Goal: Book appointment/travel/reservation

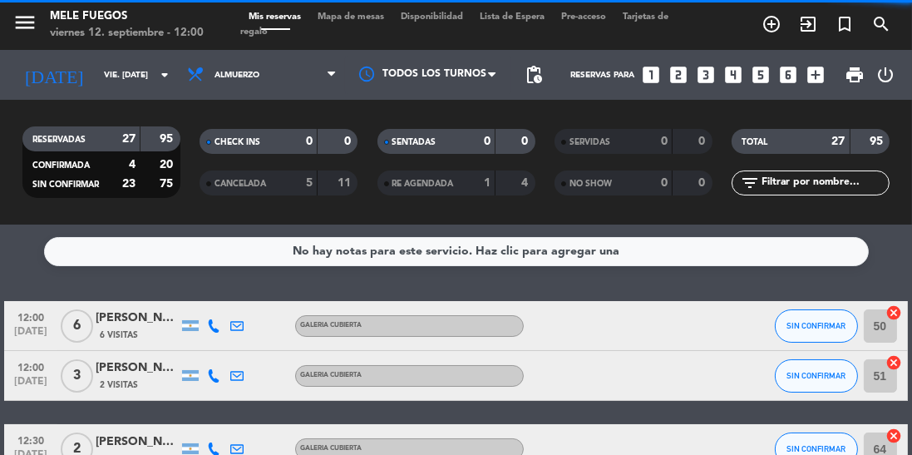
click at [366, 12] on span "Mapa de mesas" at bounding box center [350, 16] width 83 height 9
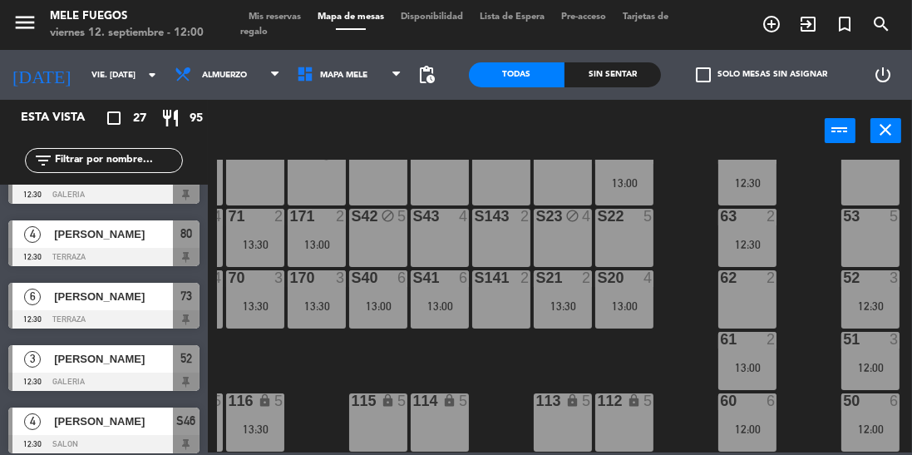
scroll to position [291, 55]
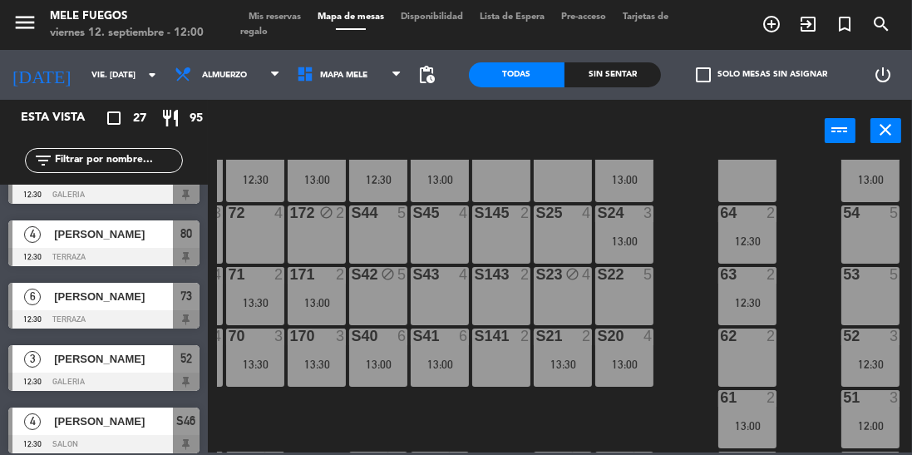
click at [869, 292] on div "53 5" at bounding box center [870, 296] width 58 height 58
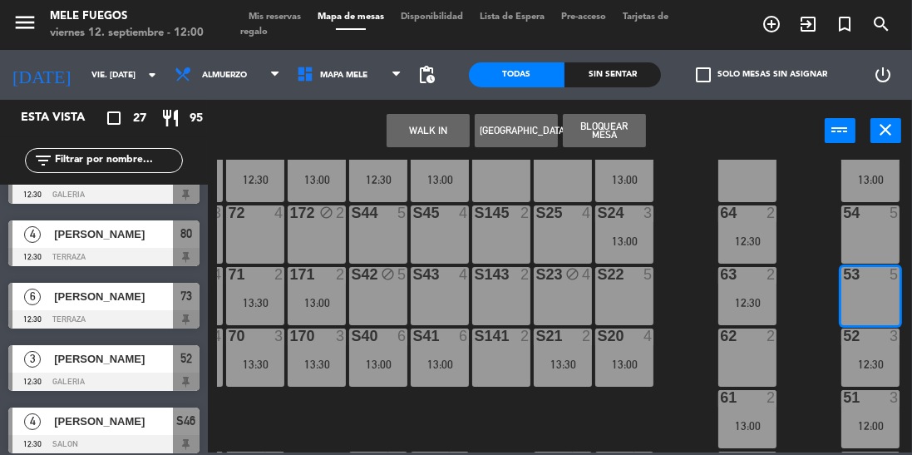
click at [875, 238] on div "54 5" at bounding box center [870, 234] width 58 height 58
click at [617, 127] on button "Bloquear Mesa" at bounding box center [604, 130] width 83 height 33
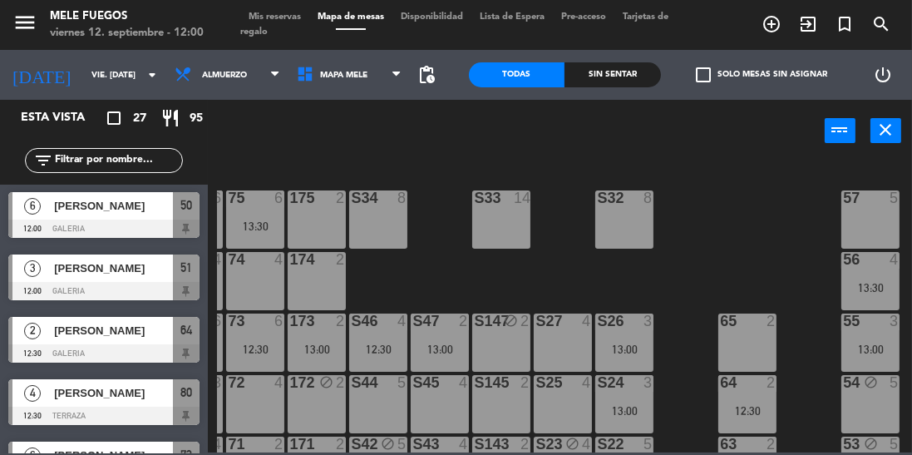
scroll to position [0, 0]
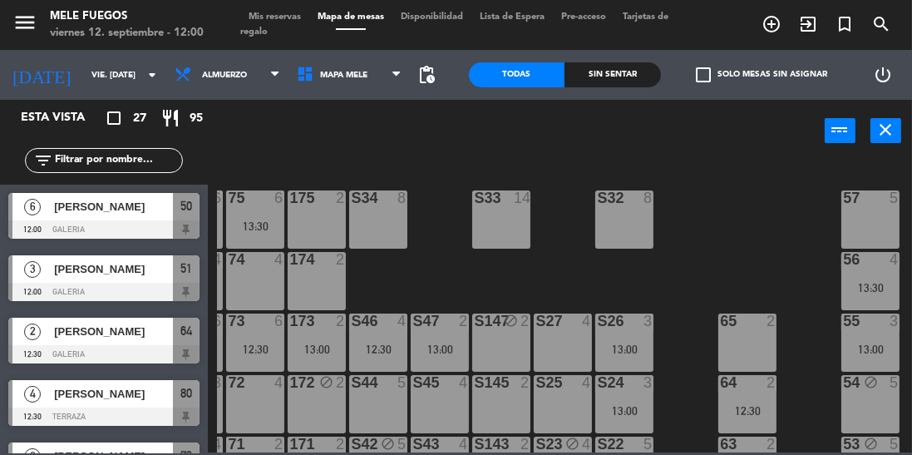
click at [190, 274] on span "51" at bounding box center [186, 269] width 12 height 20
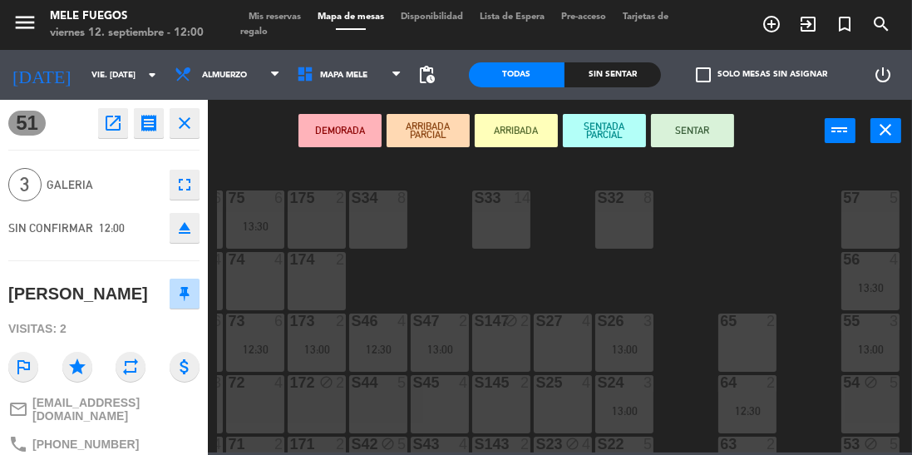
click at [715, 131] on button "SENTAR" at bounding box center [692, 130] width 83 height 33
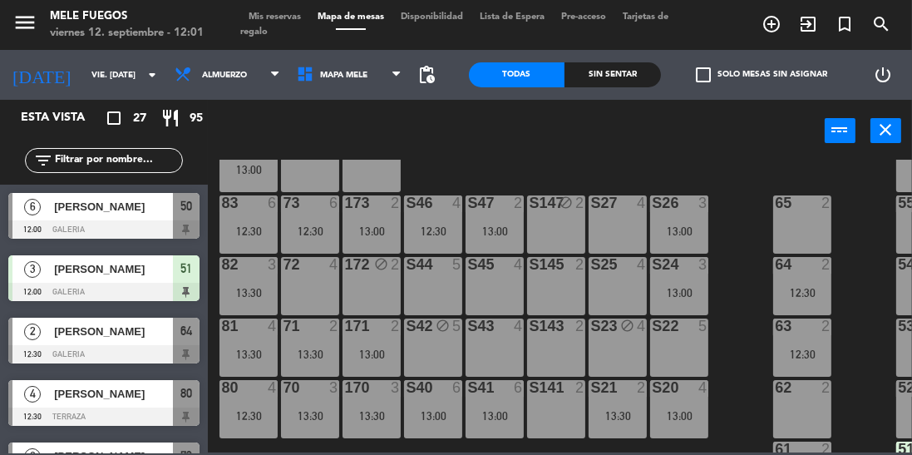
scroll to position [226, 0]
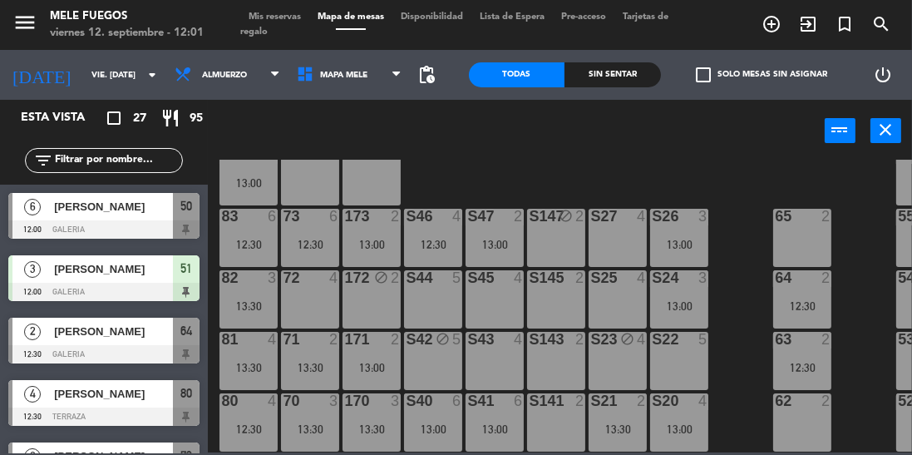
click at [695, 356] on div "S22 5" at bounding box center [679, 361] width 58 height 58
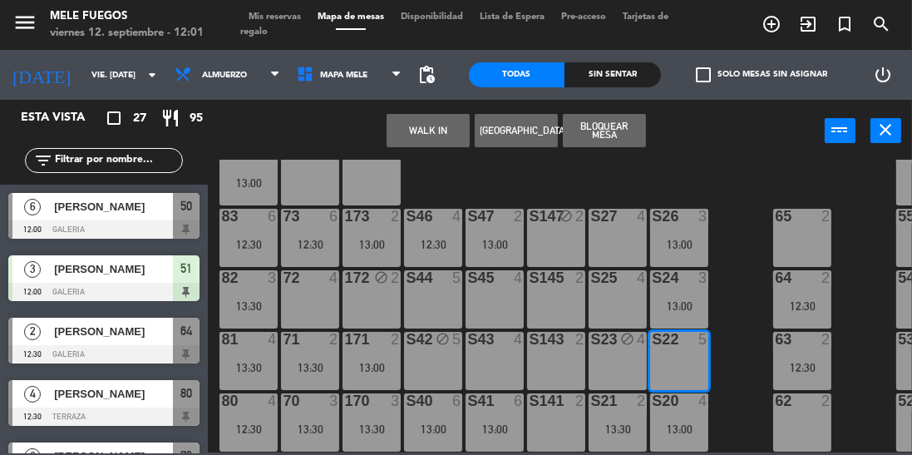
click at [617, 131] on button "Bloquear Mesa" at bounding box center [604, 130] width 83 height 33
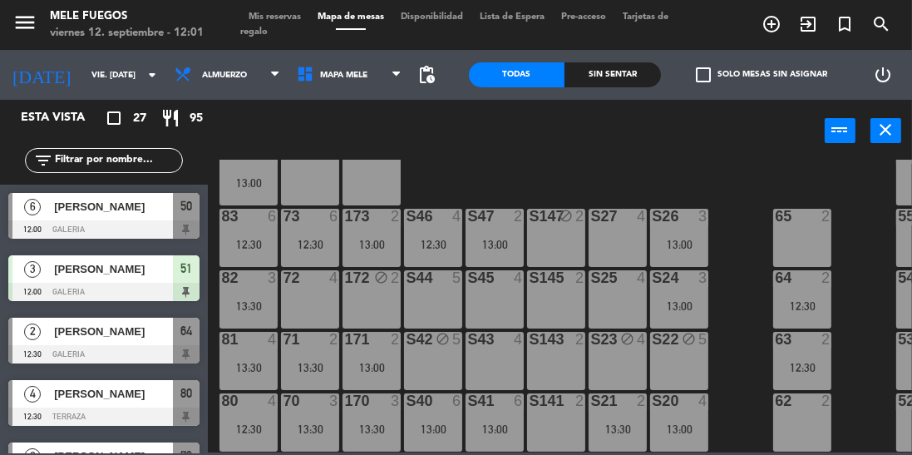
click at [724, 160] on div "100 8 101 8 102 8 103 8 104 8 S32 8 S33 14 S34 8 75 6 13:30 85 6 13:30 175 2 57…" at bounding box center [564, 306] width 695 height 293
click at [732, 145] on div "power_input close" at bounding box center [516, 131] width 617 height 63
click at [446, 317] on div "S44 5" at bounding box center [433, 299] width 58 height 58
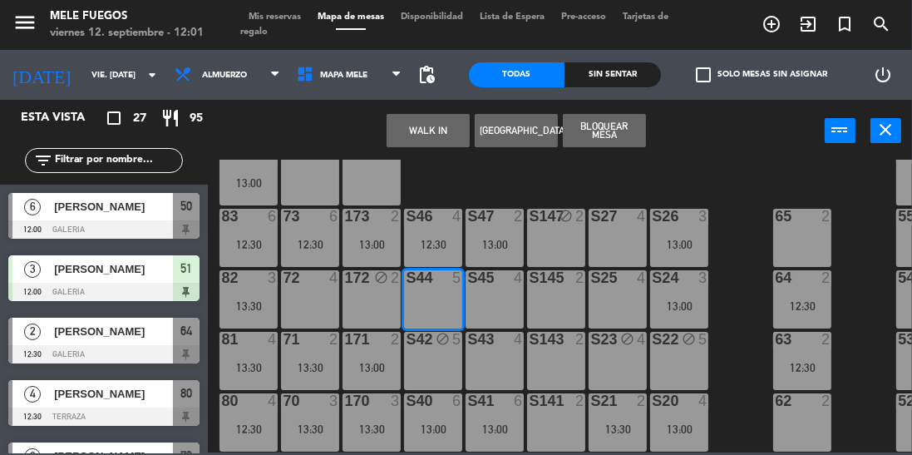
click at [611, 117] on button "Bloquear Mesa" at bounding box center [604, 130] width 83 height 33
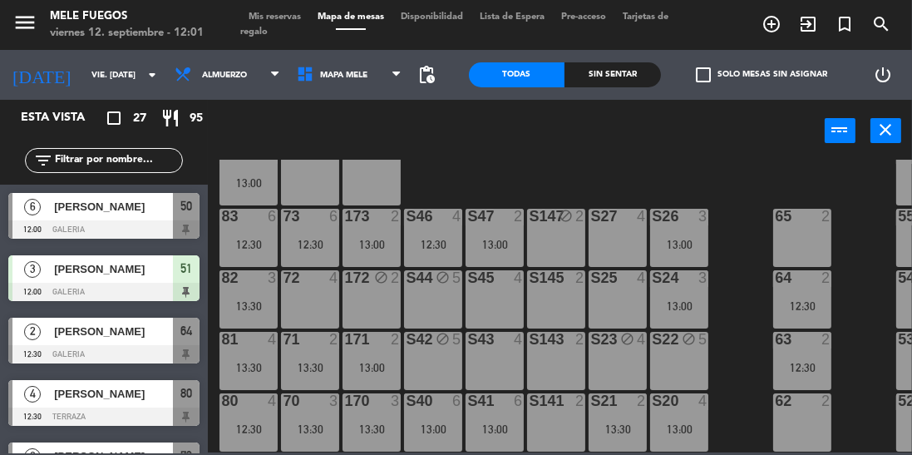
click at [447, 309] on div "S44 block 5" at bounding box center [433, 299] width 58 height 58
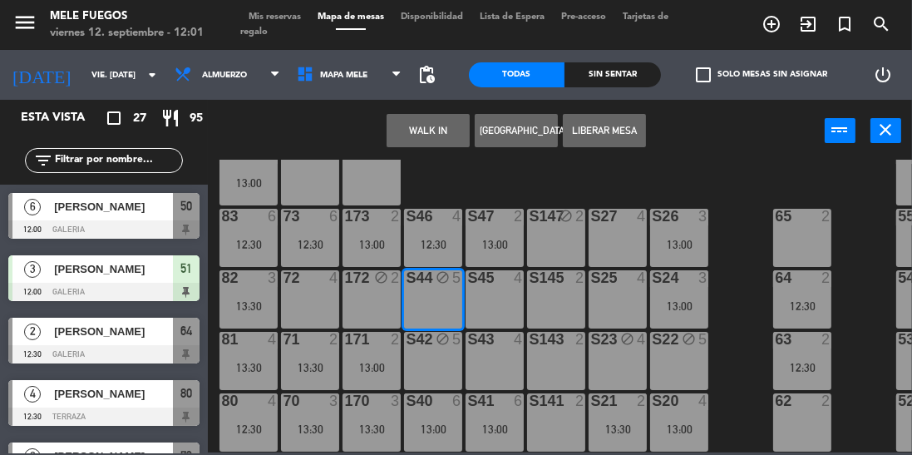
click at [613, 130] on button "Liberar Mesa" at bounding box center [604, 130] width 83 height 33
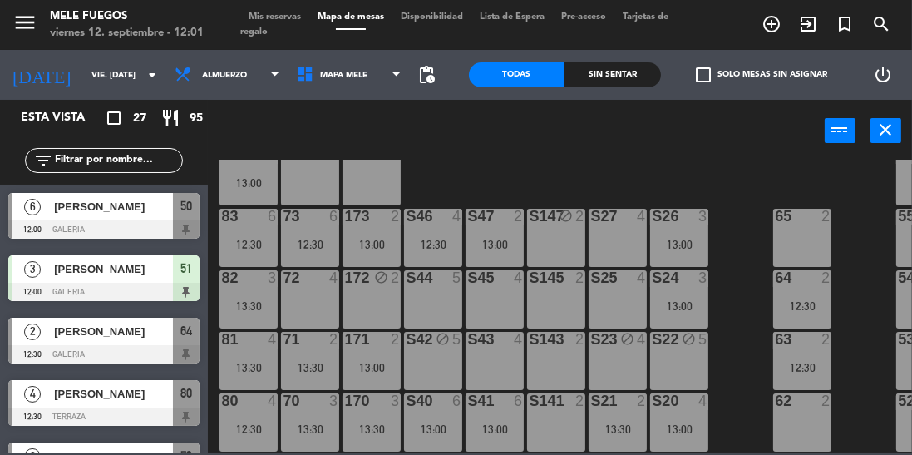
click at [623, 303] on div "S25 4" at bounding box center [618, 299] width 58 height 58
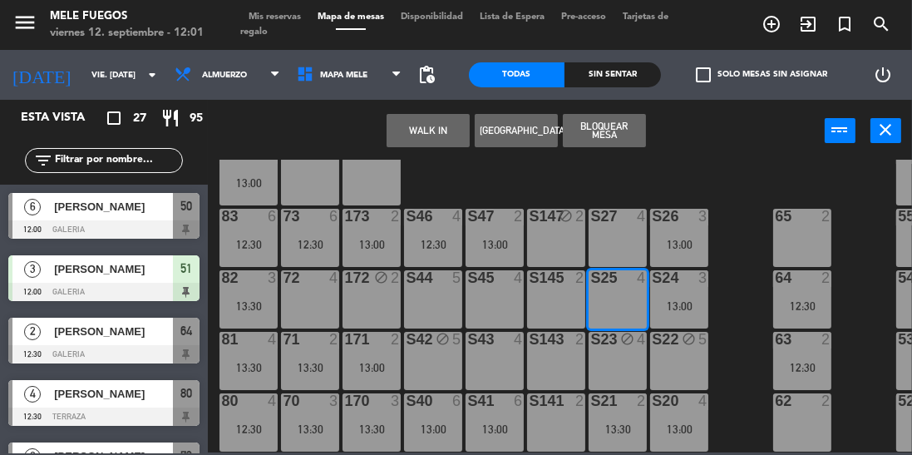
click at [626, 143] on button "Bloquear Mesa" at bounding box center [604, 130] width 83 height 33
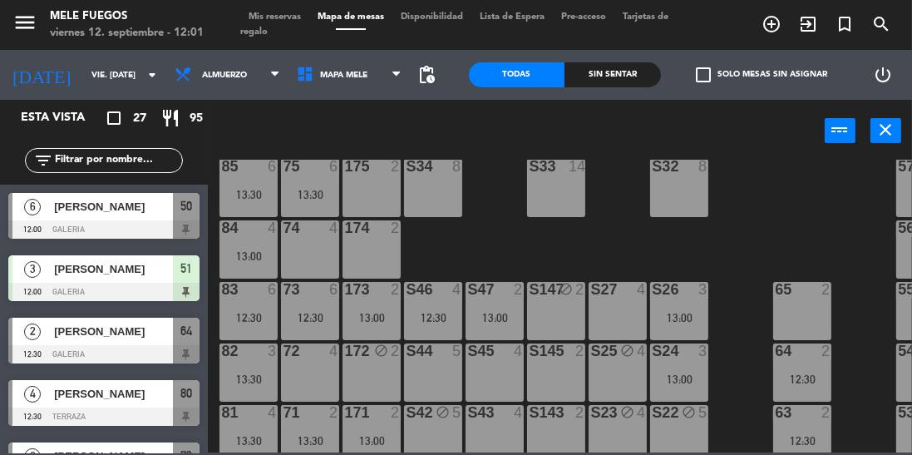
scroll to position [357, 0]
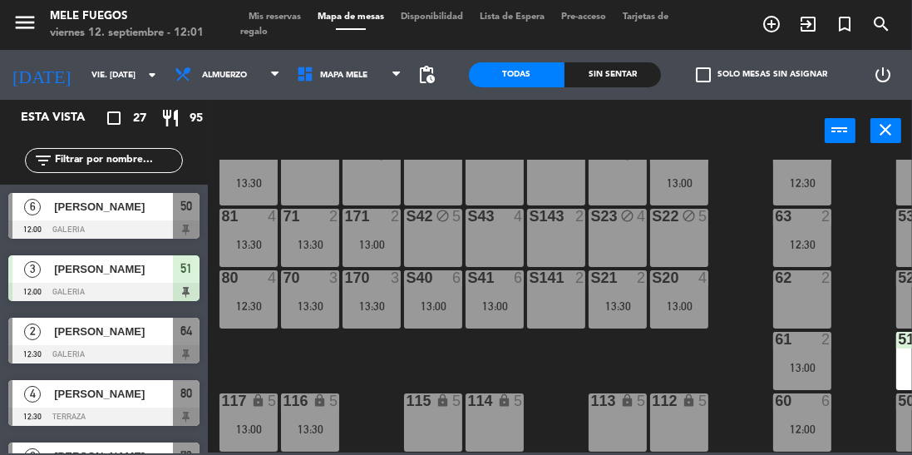
click at [259, 303] on div "12:30" at bounding box center [248, 306] width 58 height 12
click at [713, 364] on div "100 8 101 8 102 8 103 8 104 8 S32 8 S33 14 S34 8 75 6 13:30 85 6 13:30 175 2 57…" at bounding box center [564, 306] width 695 height 293
click at [865, 239] on div "100 8 101 8 102 8 103 8 104 8 S32 8 S33 14 S34 8 75 6 13:30 85 6 13:30 175 2 57…" at bounding box center [564, 306] width 695 height 293
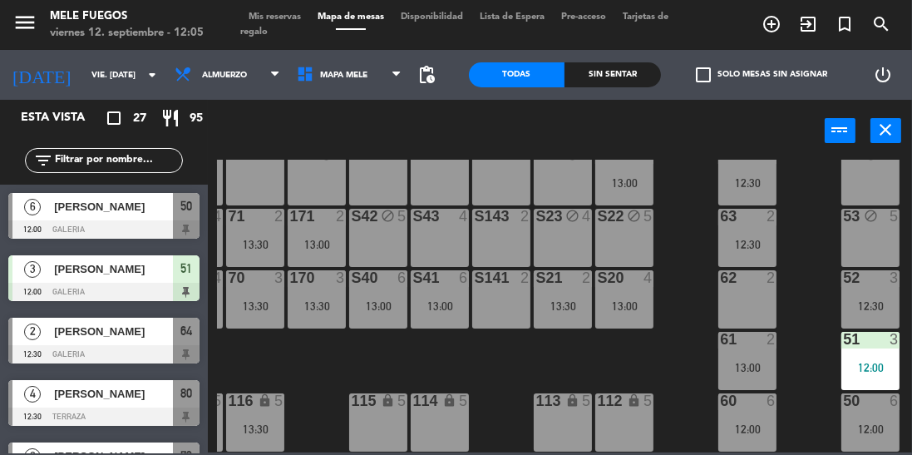
click at [859, 344] on div "51 3 12:00" at bounding box center [870, 361] width 58 height 58
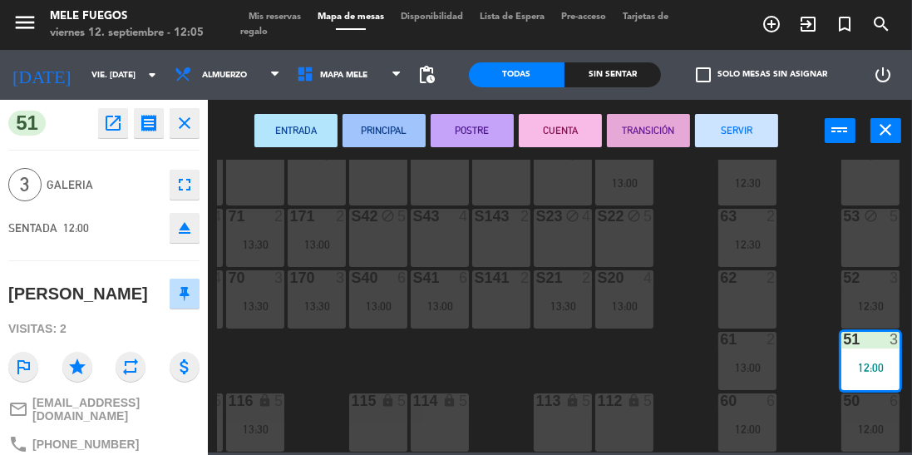
click at [816, 345] on div "100 8 101 8 102 8 103 8 104 8 S32 8 S33 14 S34 8 75 6 13:30 85 6 13:30 175 2 57…" at bounding box center [564, 306] width 695 height 293
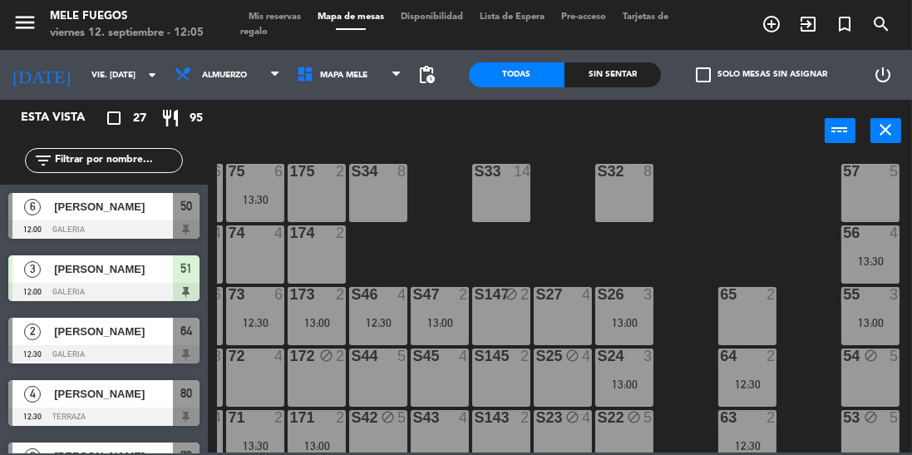
scroll to position [145, 55]
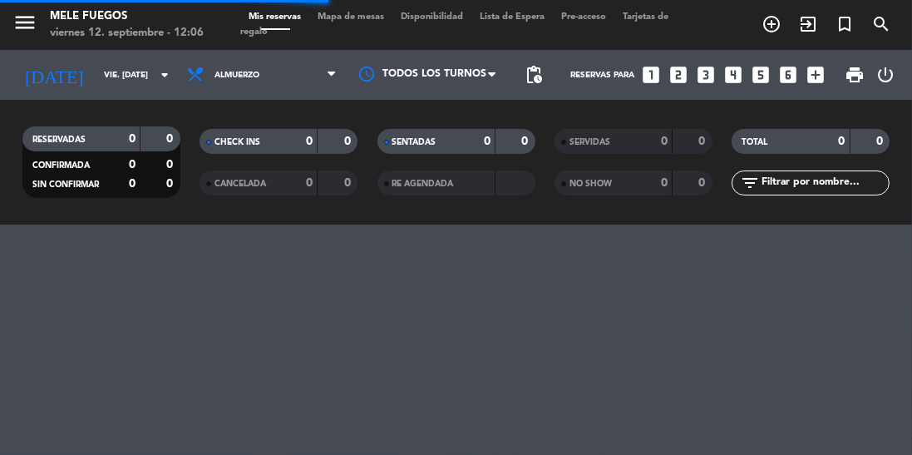
click at [841, 28] on icon "turned_in_not" at bounding box center [845, 24] width 20 height 20
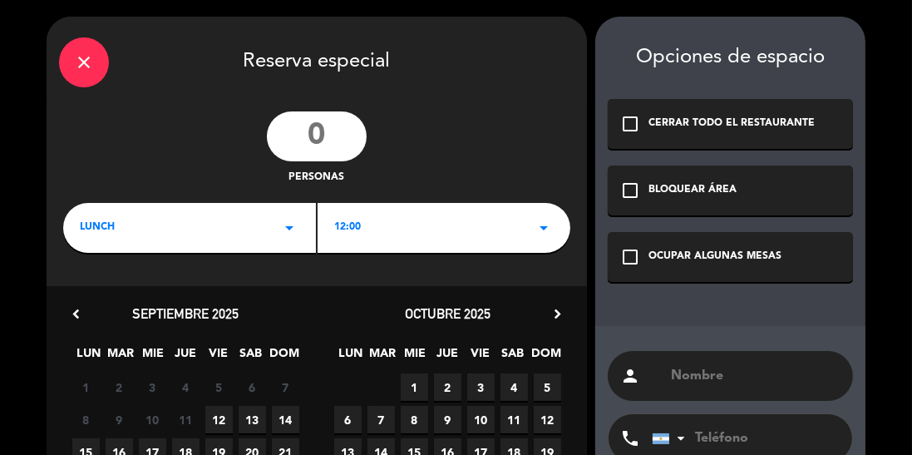
click at [309, 130] on input "number" at bounding box center [317, 136] width 100 height 50
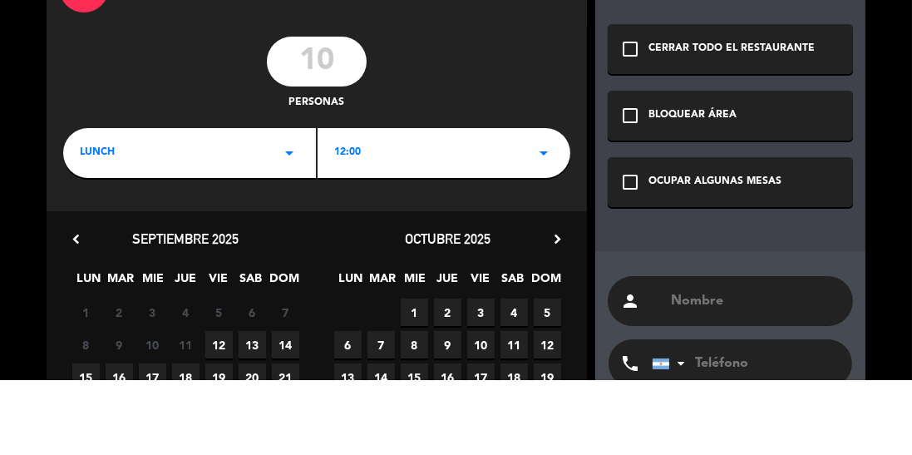
type input "10"
click at [175, 123] on div "10 personas" at bounding box center [317, 148] width 540 height 75
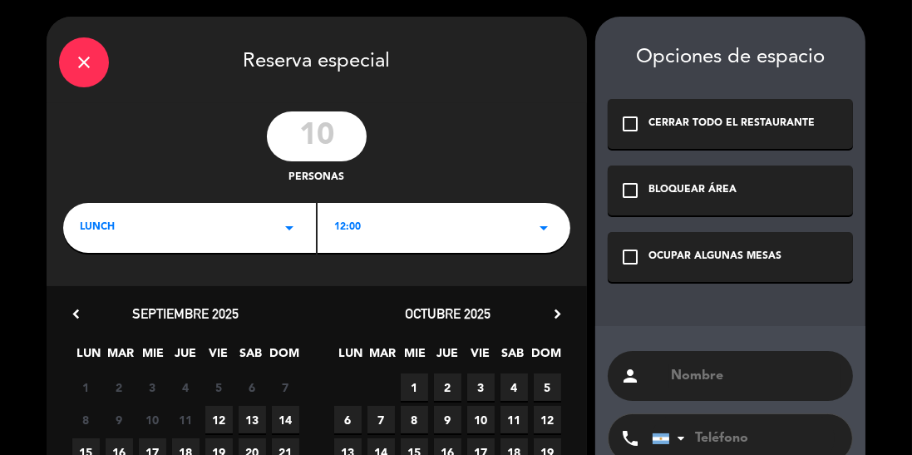
click at [131, 216] on div "LUNCH arrow_drop_down" at bounding box center [189, 228] width 253 height 50
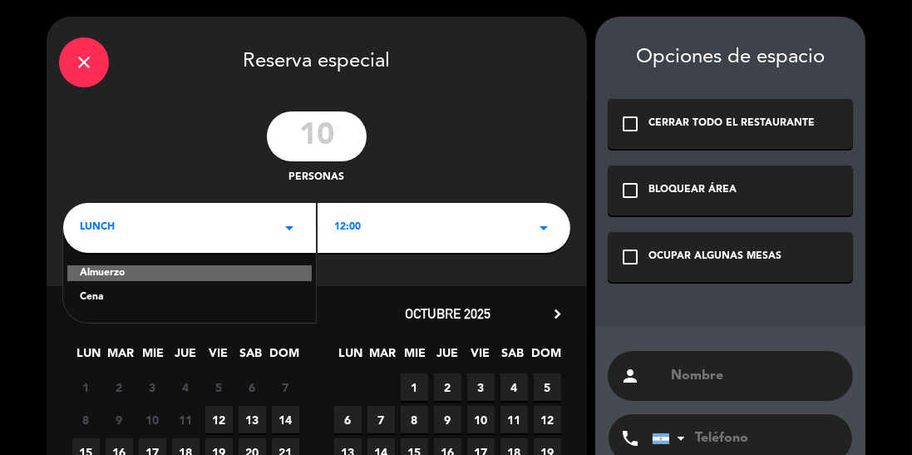
click at [378, 222] on div "12:00 arrow_drop_down" at bounding box center [444, 228] width 253 height 50
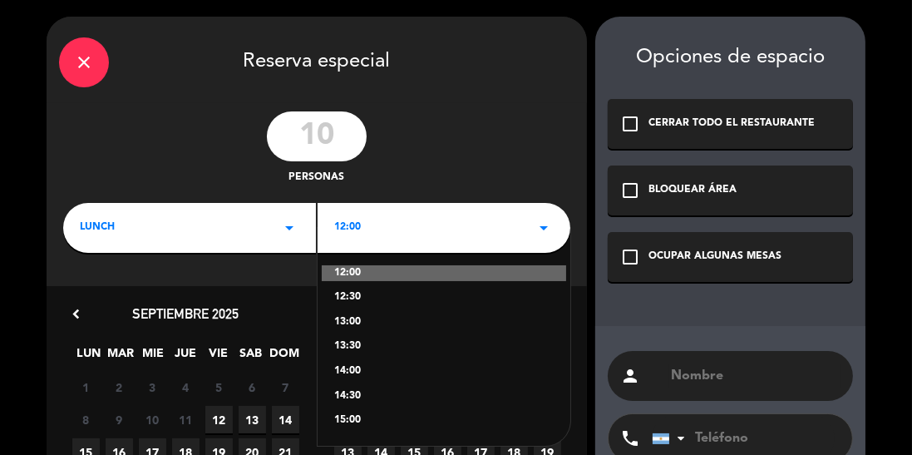
click at [359, 318] on div "13:00" at bounding box center [443, 322] width 219 height 17
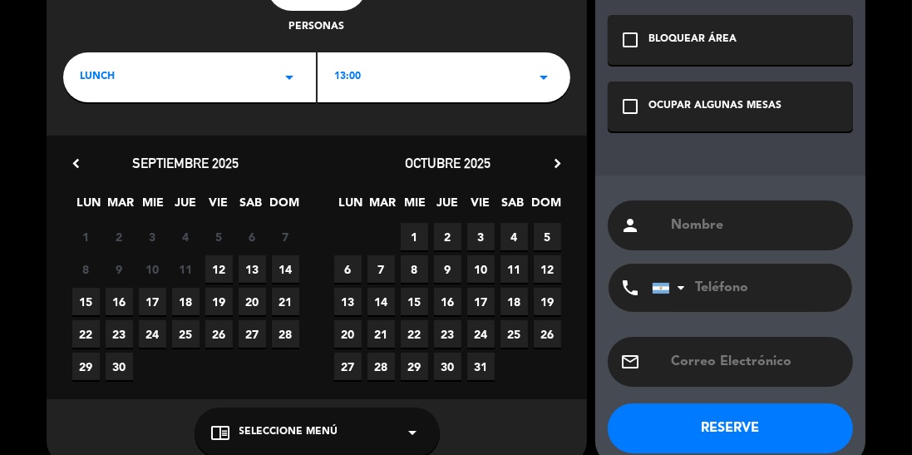
scroll to position [154, 0]
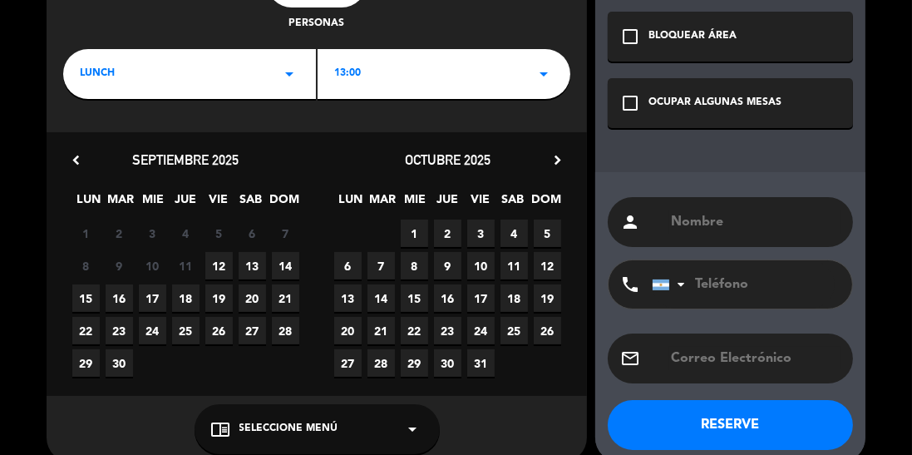
click at [81, 295] on span "15" at bounding box center [85, 297] width 27 height 27
click at [273, 429] on span "Seleccione Menú" at bounding box center [288, 429] width 99 height 17
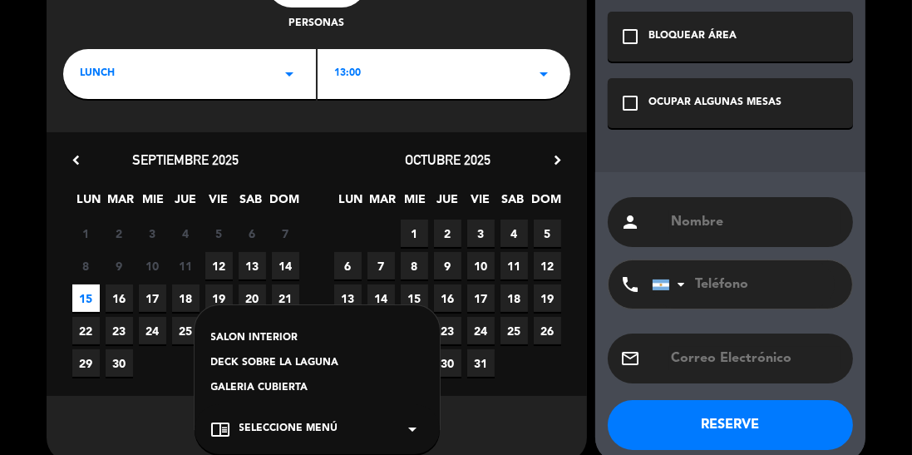
click at [259, 341] on div "SALON INTERIOR" at bounding box center [317, 338] width 212 height 17
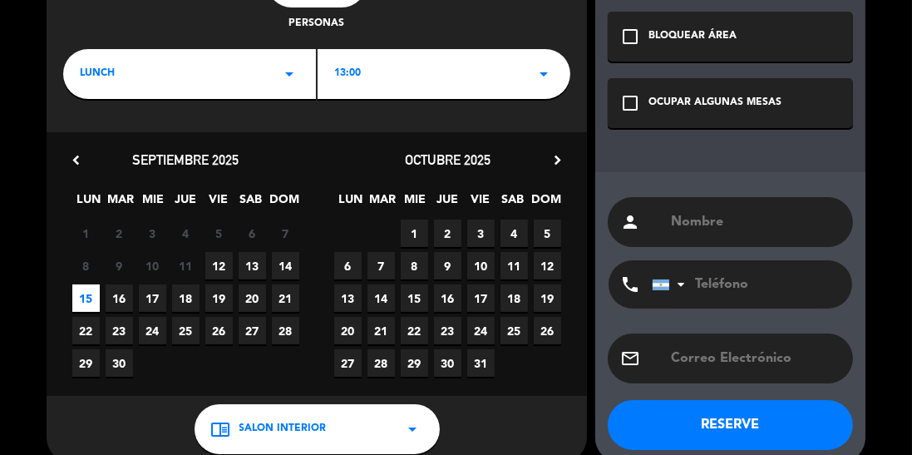
click at [769, 216] on input "text" at bounding box center [754, 221] width 171 height 23
type input "[PERSON_NAME] Poset"
click at [702, 103] on div "OCUPAR ALGUNAS MESAS" at bounding box center [714, 103] width 133 height 17
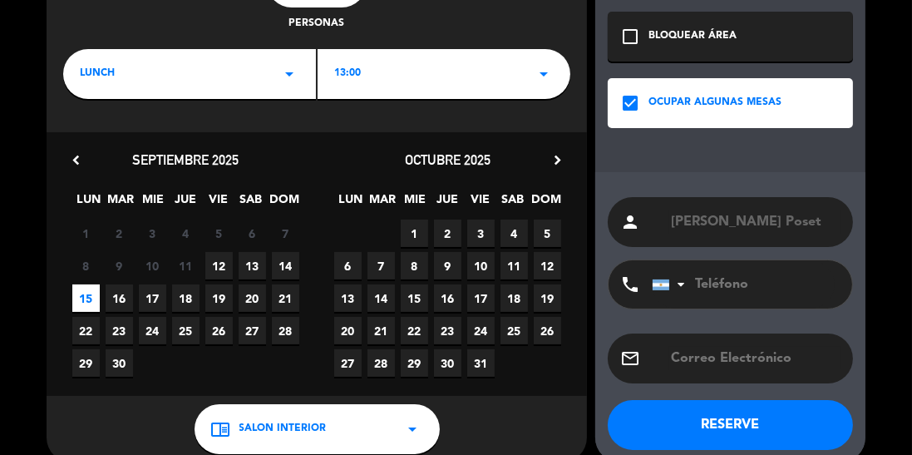
click at [464, 57] on div "13:00 arrow_drop_down" at bounding box center [444, 74] width 253 height 50
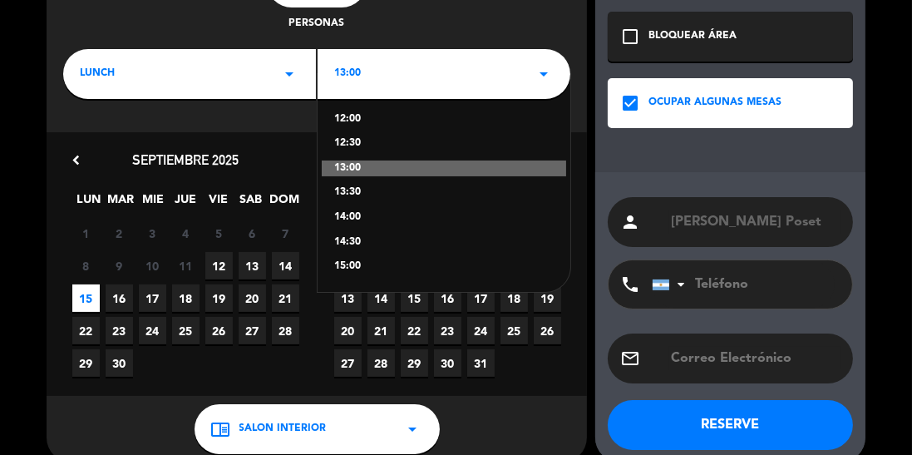
click at [388, 192] on div "13:30" at bounding box center [443, 193] width 219 height 17
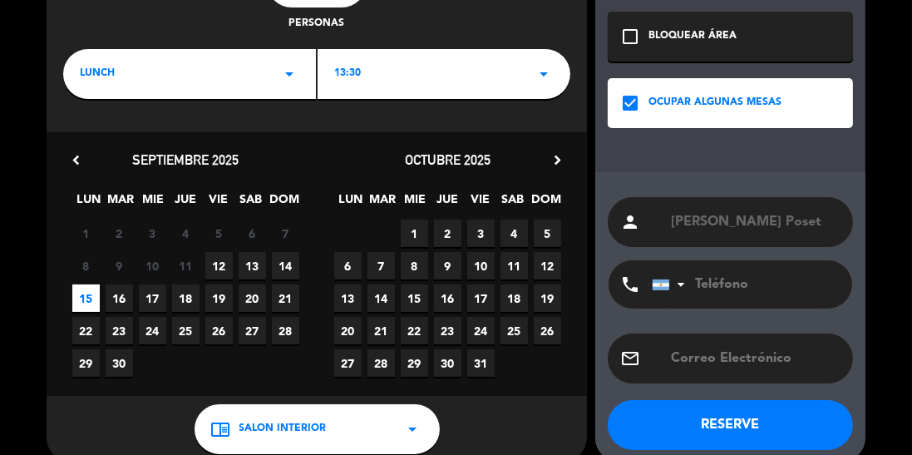
click at [762, 421] on button "RESERVE" at bounding box center [730, 425] width 245 height 50
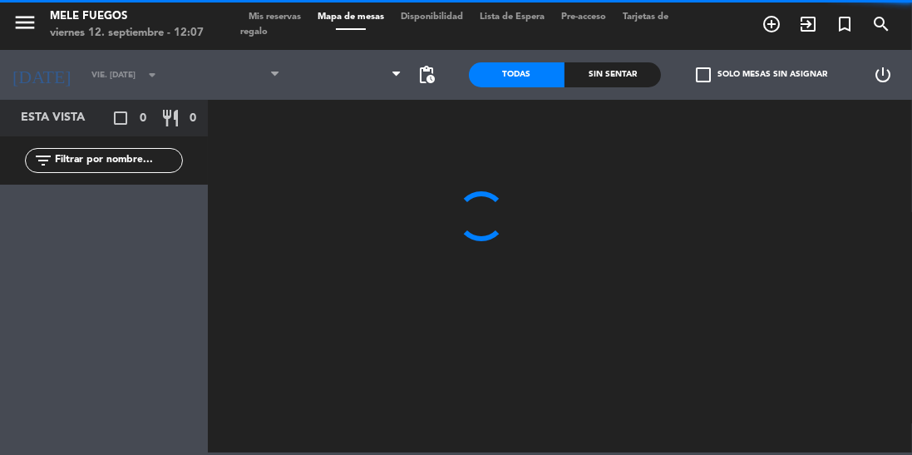
type input "lun. [DATE]"
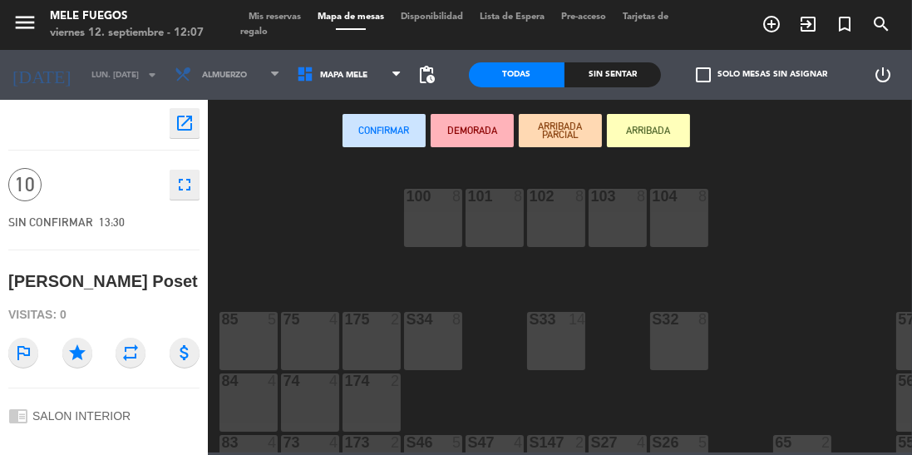
click at [549, 349] on div "S33 14" at bounding box center [556, 341] width 58 height 58
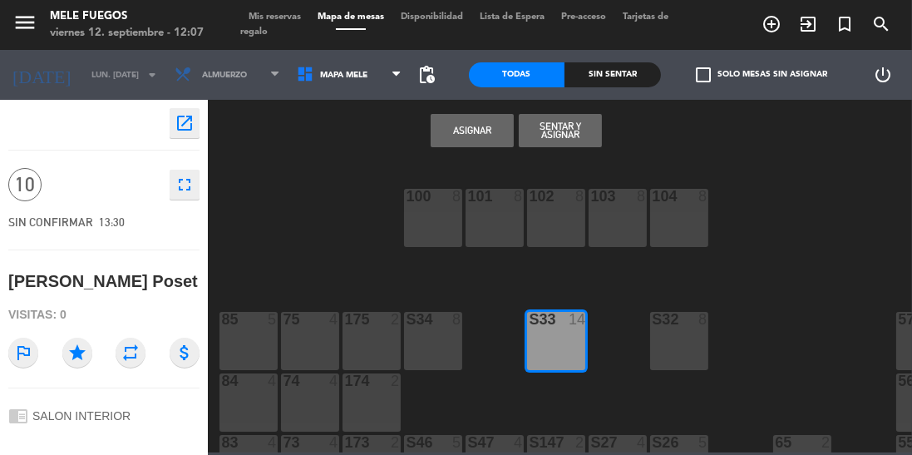
click at [467, 126] on button "Asignar" at bounding box center [472, 130] width 83 height 33
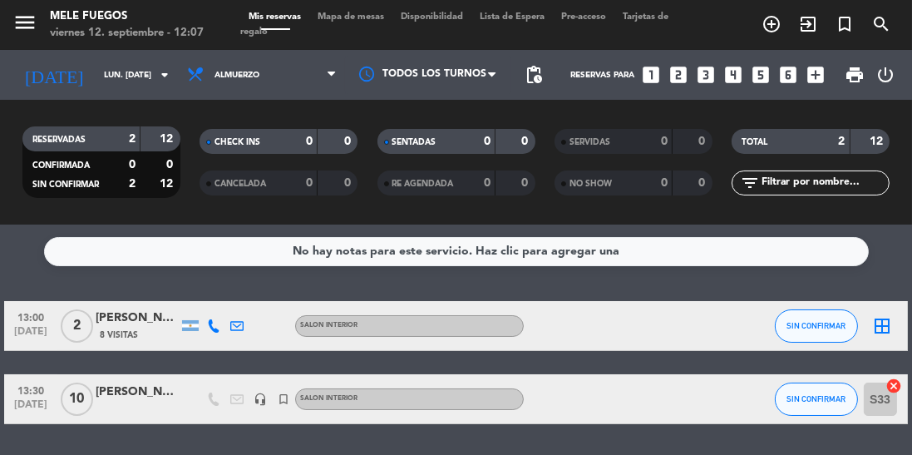
click at [96, 65] on input "lun. [DATE]" at bounding box center [157, 75] width 122 height 26
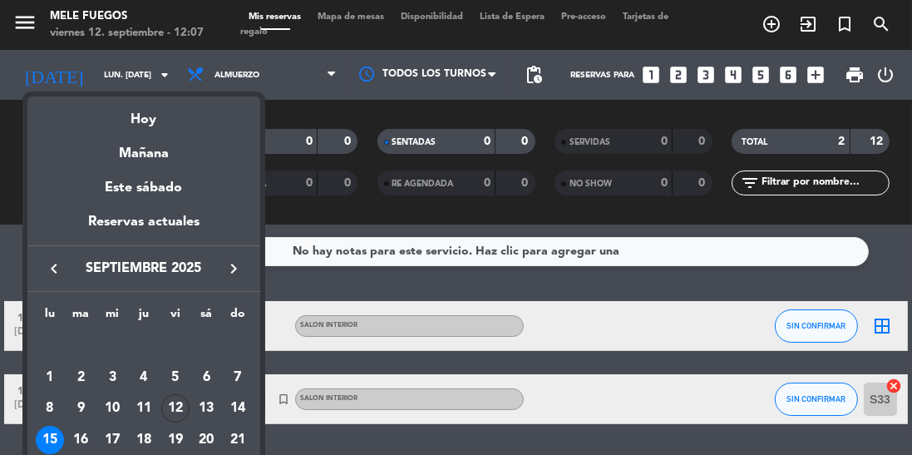
click at [254, 406] on div "lu ma [PERSON_NAME] vi sá do [DATE] 2 3 4 5 6 7 8 9 10 11 12 13 14 15 16 17 18 …" at bounding box center [143, 408] width 233 height 233
click at [241, 407] on div "14" at bounding box center [238, 408] width 28 height 28
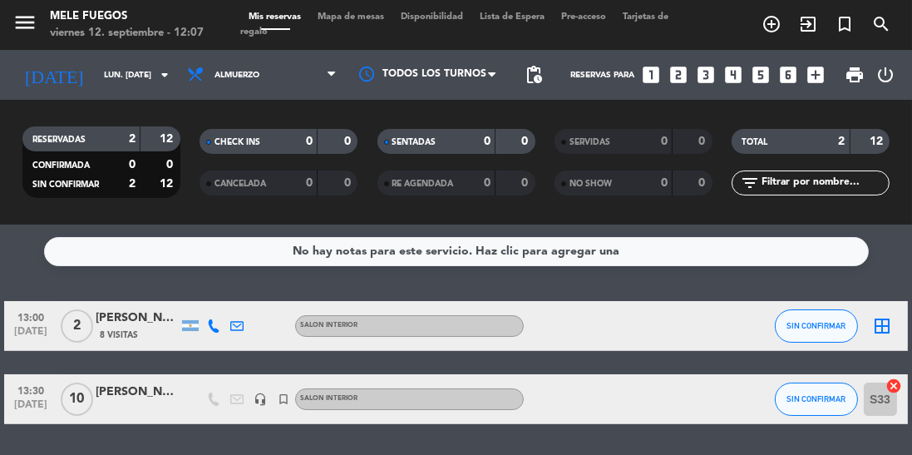
type input "dom. [DATE]"
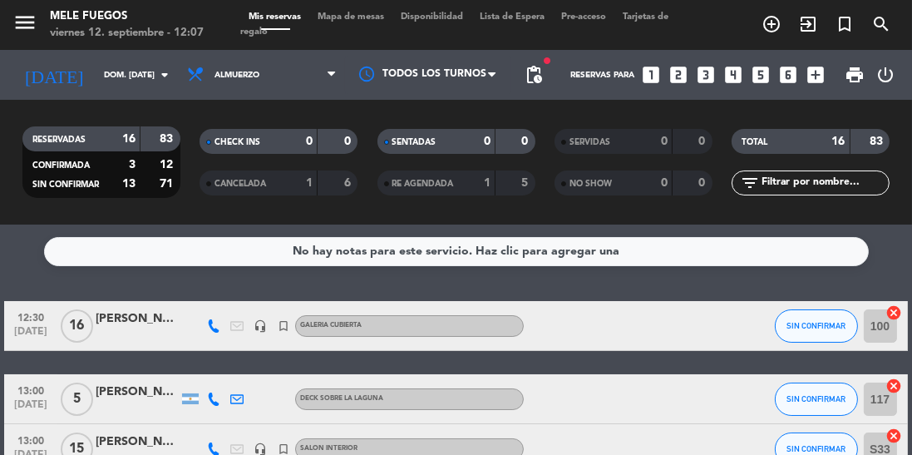
click at [347, 14] on span "Mapa de mesas" at bounding box center [350, 16] width 83 height 9
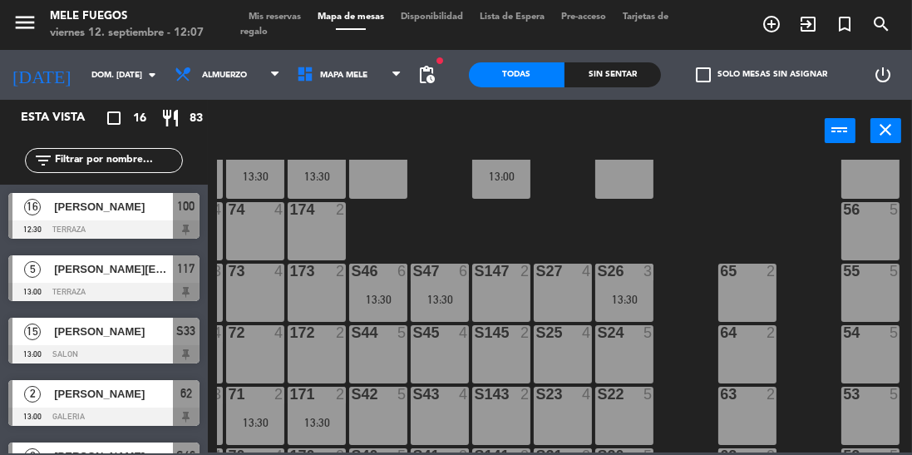
scroll to position [0, 55]
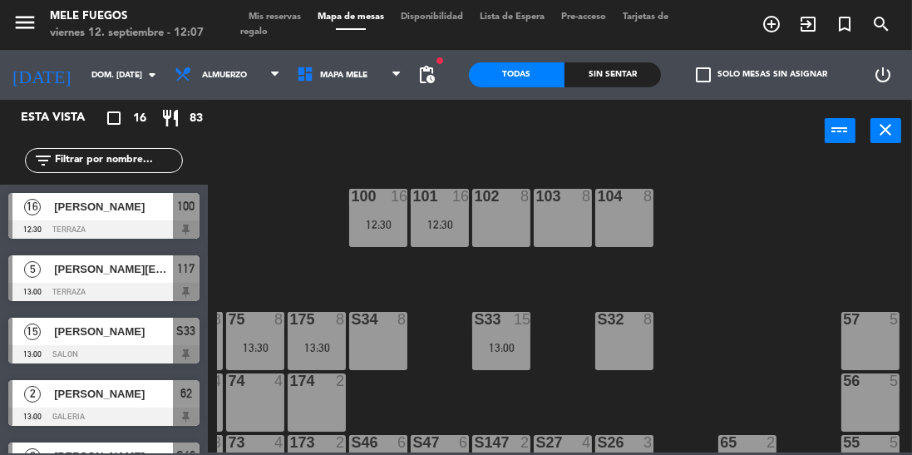
click at [433, 213] on div "101 16 12:30" at bounding box center [440, 218] width 58 height 58
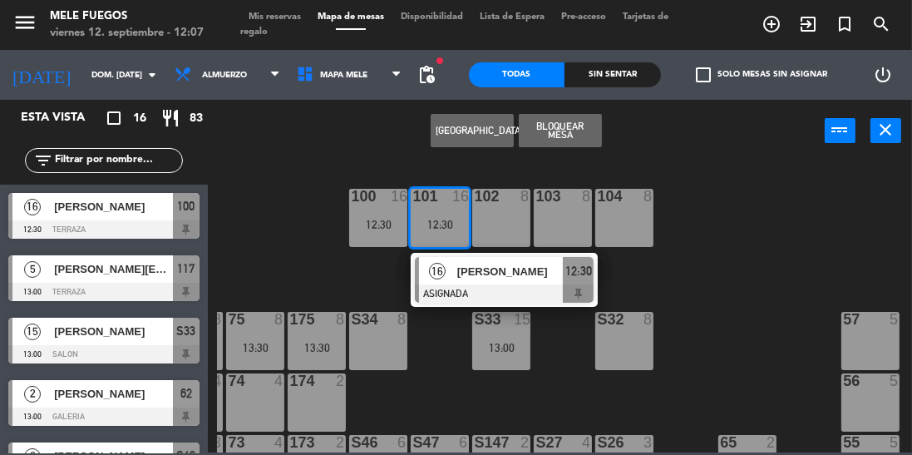
click at [749, 319] on div "100 16 12:30 101 16 12:30 16 [PERSON_NAME] ASIGNADA 12:30 102 8 103 8 104 8 S32…" at bounding box center [564, 306] width 695 height 293
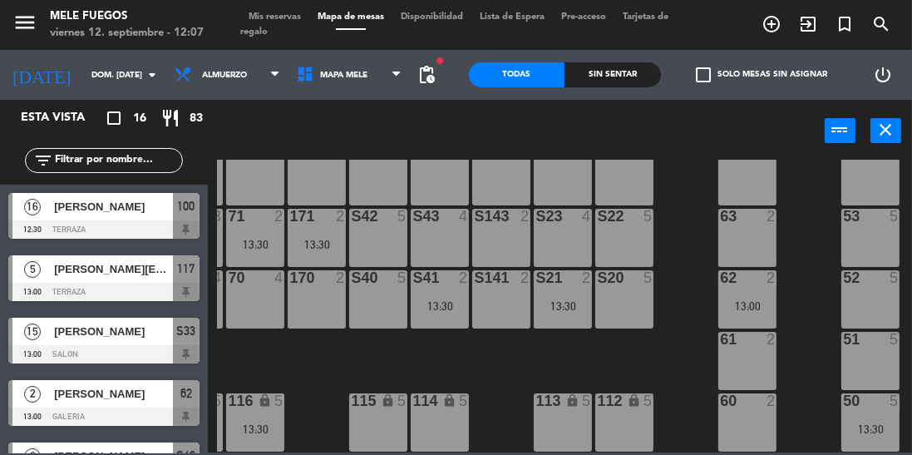
scroll to position [357, 0]
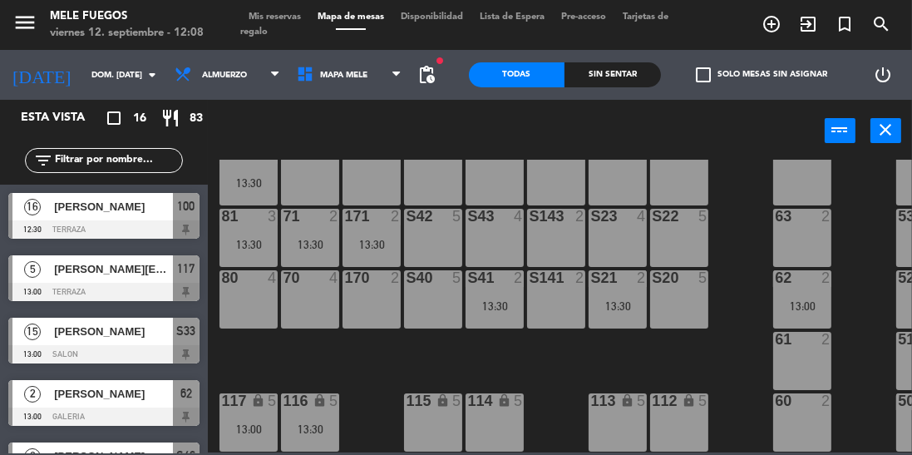
click at [423, 75] on span "pending_actions" at bounding box center [427, 75] width 20 height 20
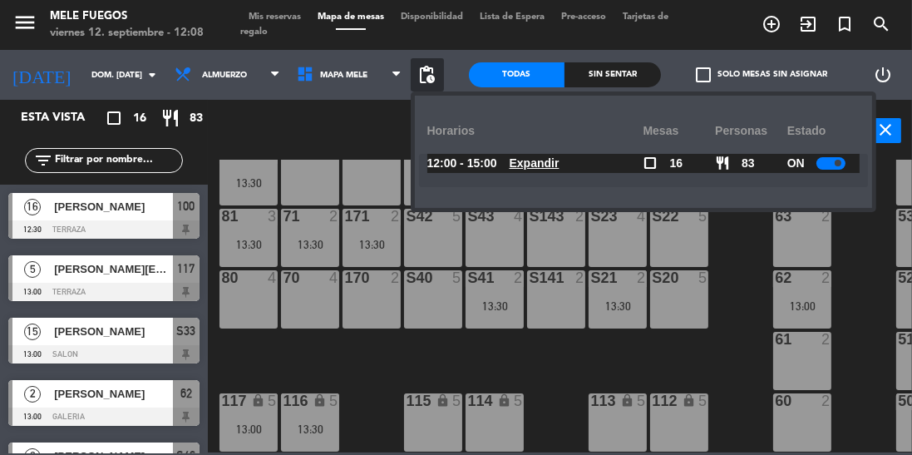
click at [536, 168] on u "Expandir" at bounding box center [535, 162] width 50 height 13
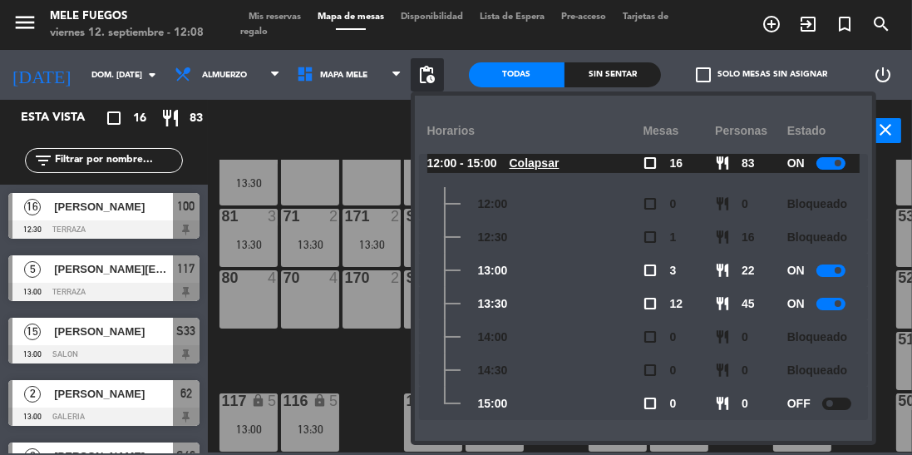
click at [530, 168] on u "Colapsar" at bounding box center [535, 162] width 50 height 13
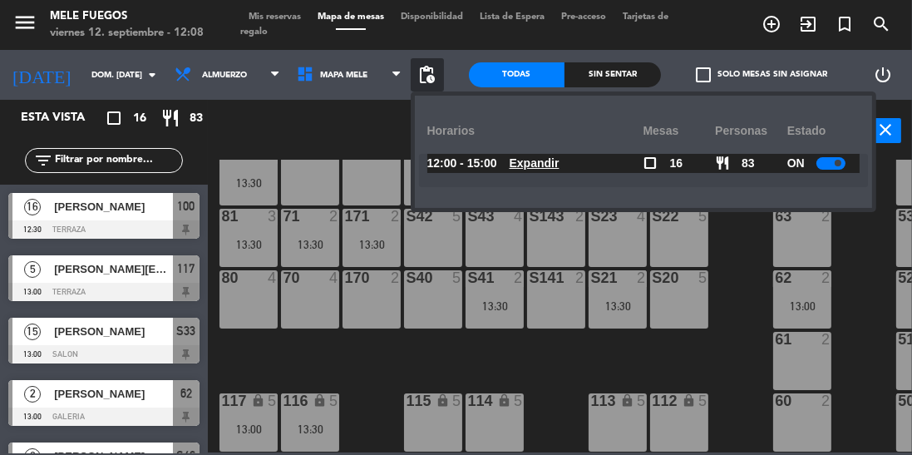
click at [739, 340] on div "100 16 12:30 101 16 12:30 102 8 103 8 104 8 S32 8 S33 15 13:00 S34 8 75 8 13:30…" at bounding box center [564, 306] width 695 height 293
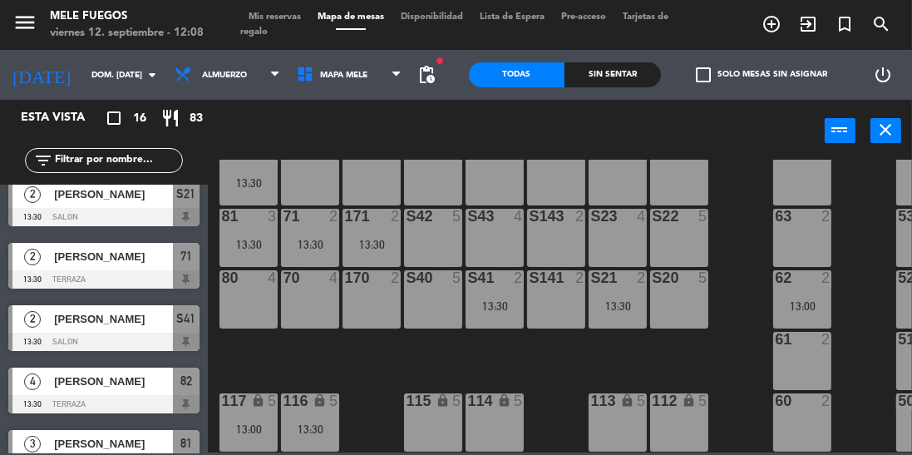
scroll to position [729, 0]
